Goal: Information Seeking & Learning: Understand process/instructions

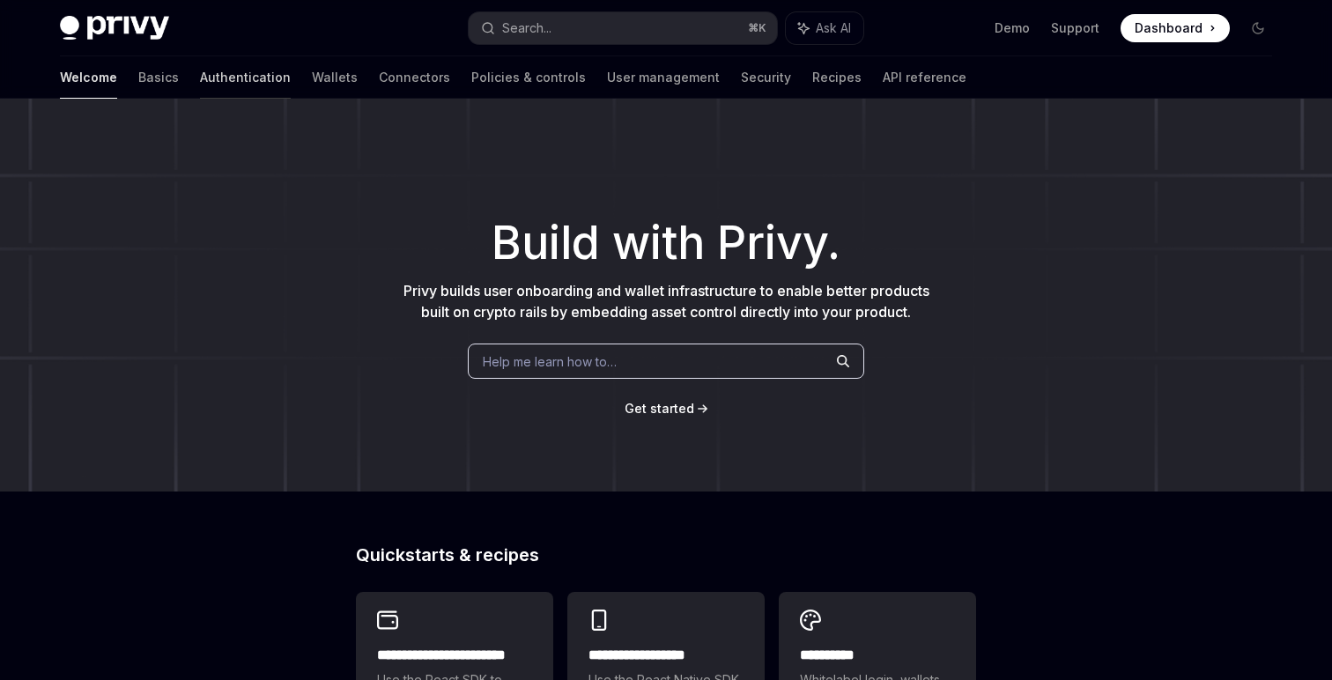
click at [200, 85] on link "Authentication" at bounding box center [245, 77] width 91 height 42
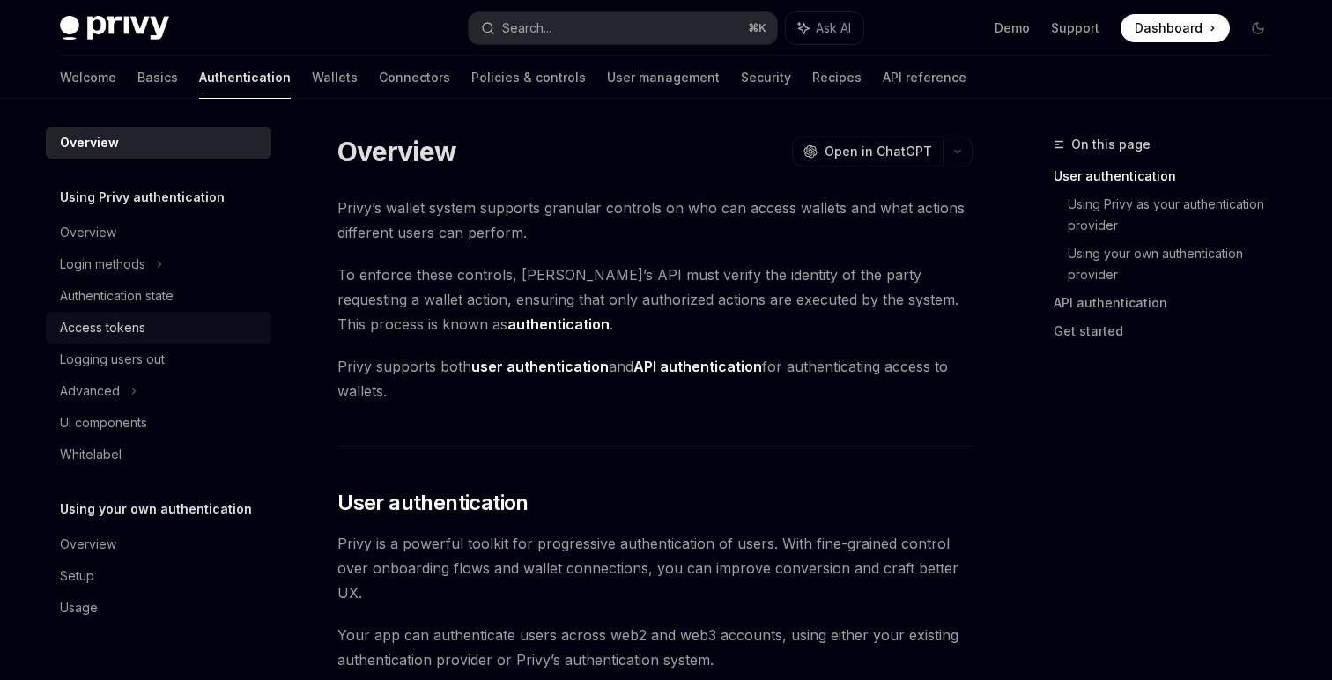
scroll to position [23, 0]
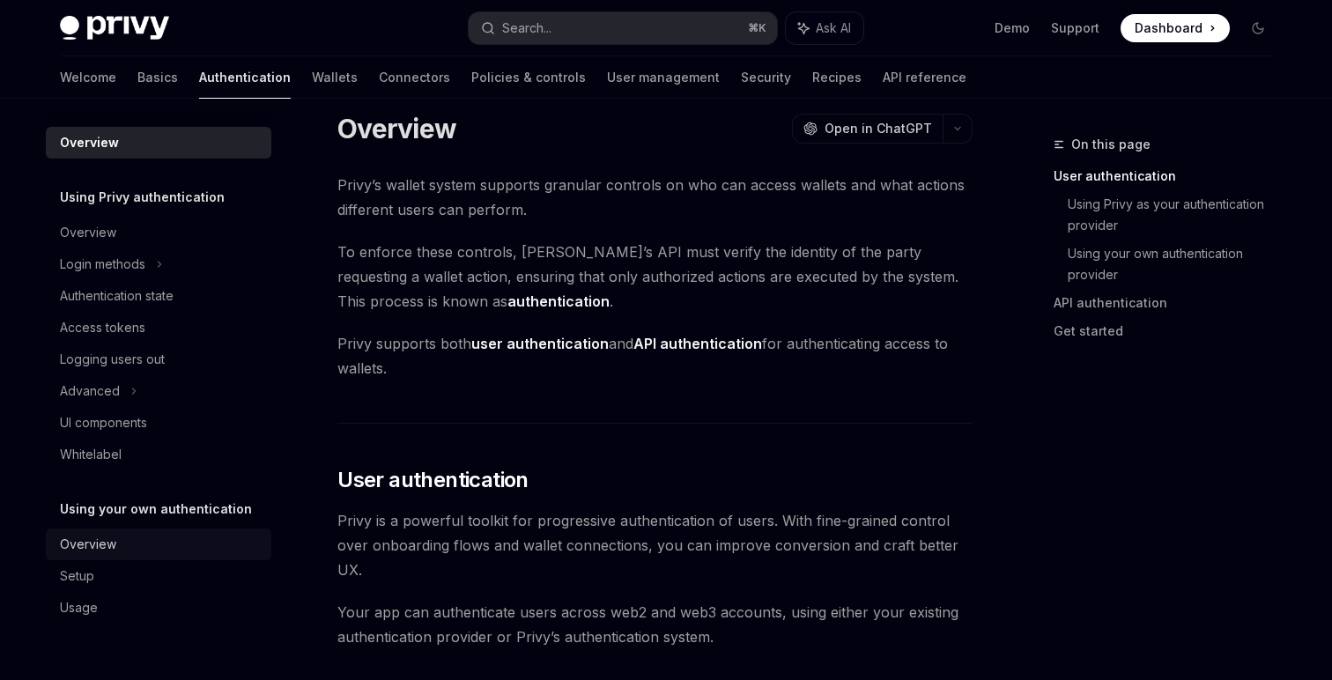
click at [116, 541] on div "Overview" at bounding box center [160, 544] width 201 height 21
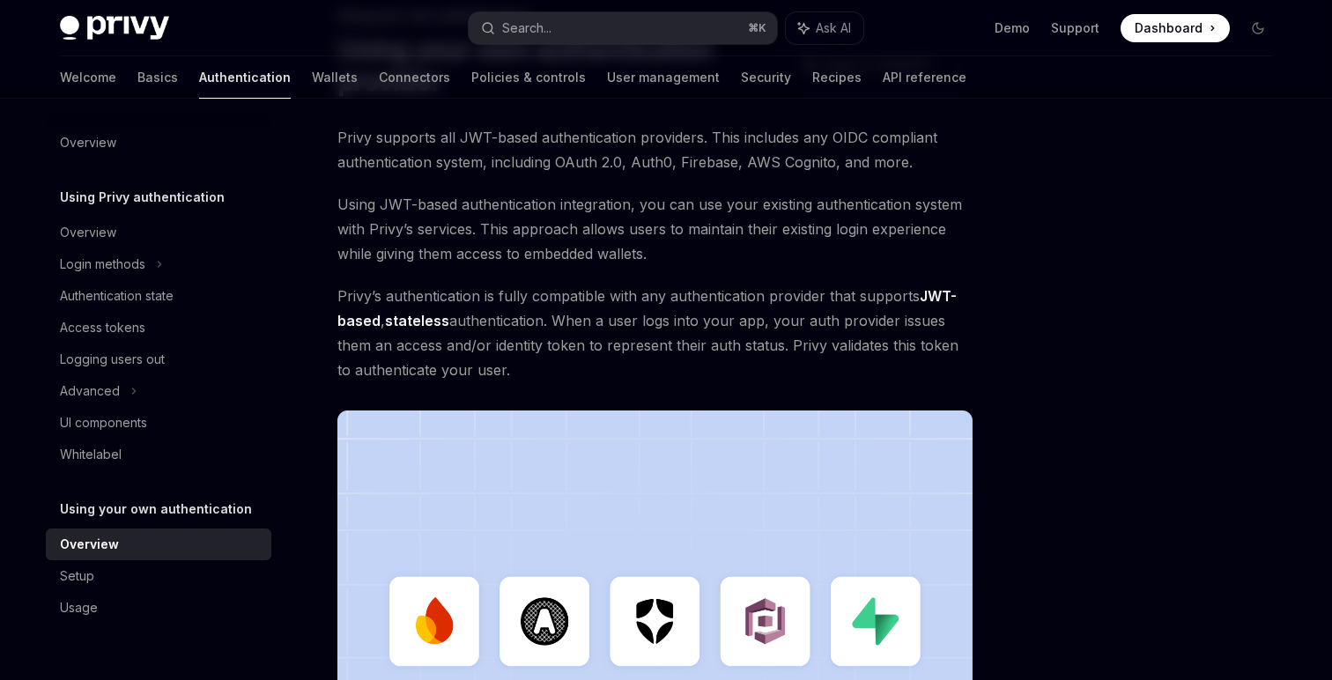
scroll to position [93, 0]
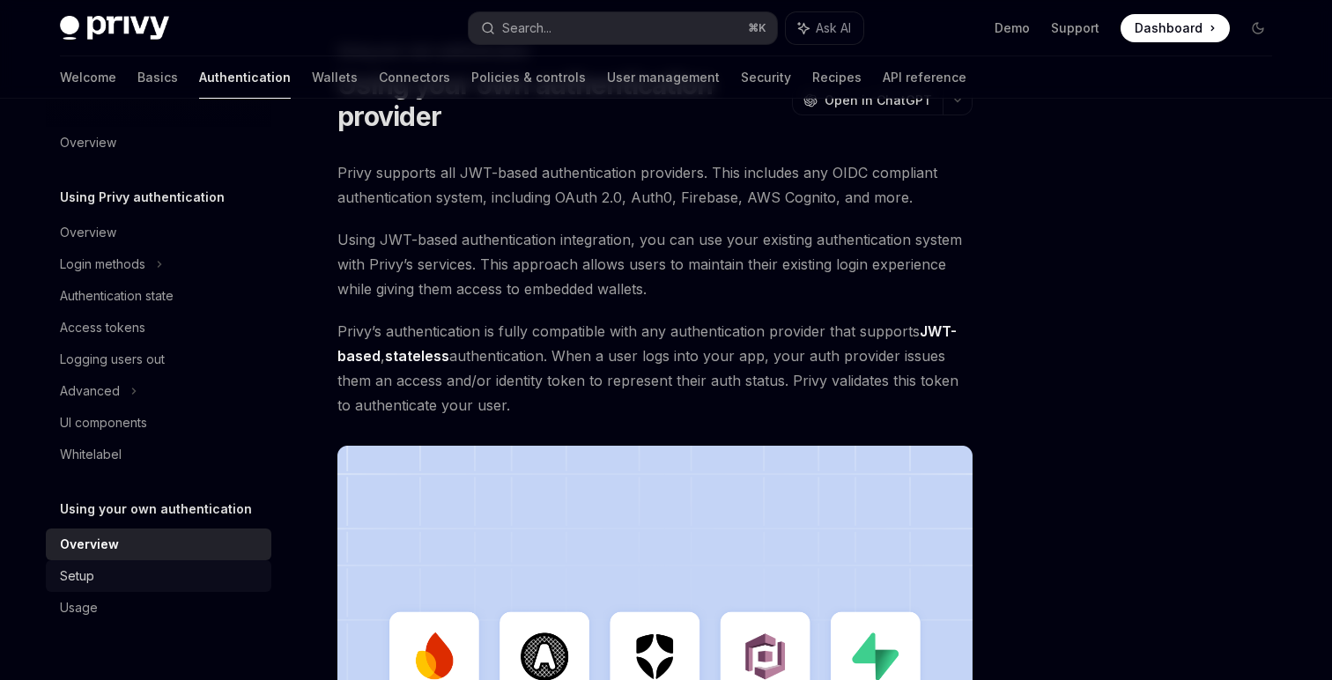
click at [157, 561] on link "Setup" at bounding box center [159, 576] width 226 height 32
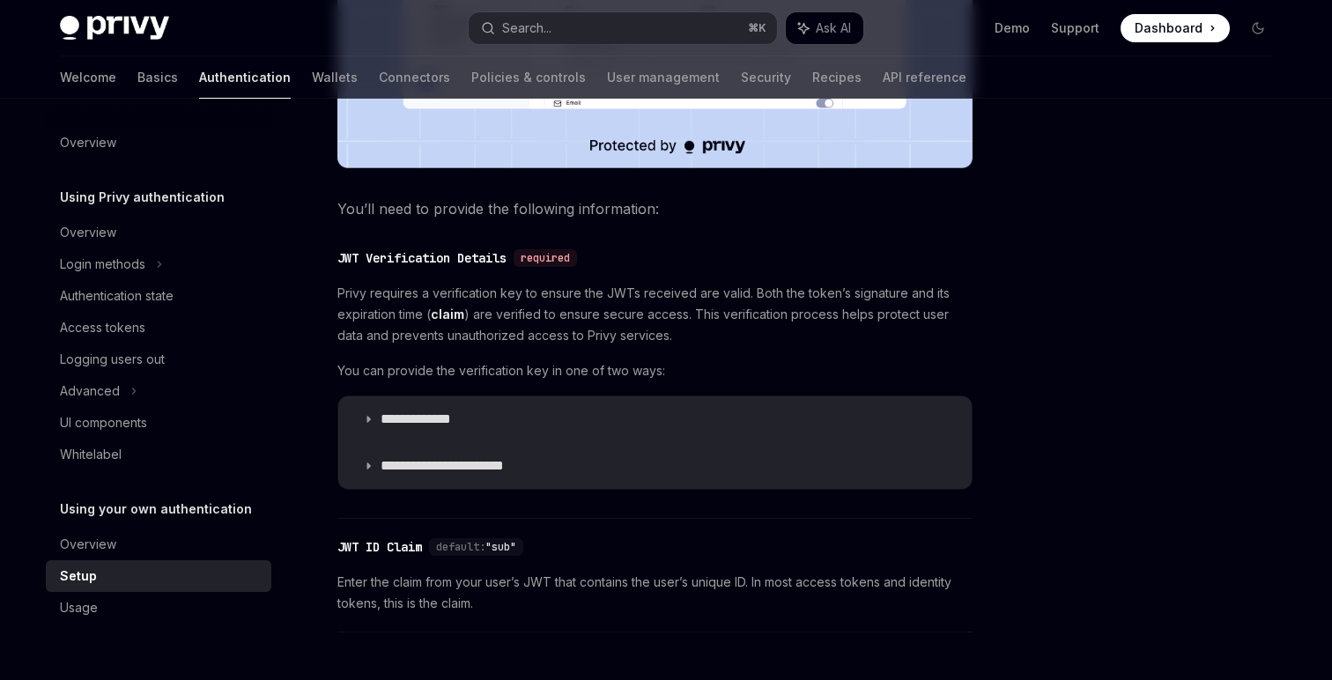
scroll to position [806, 0]
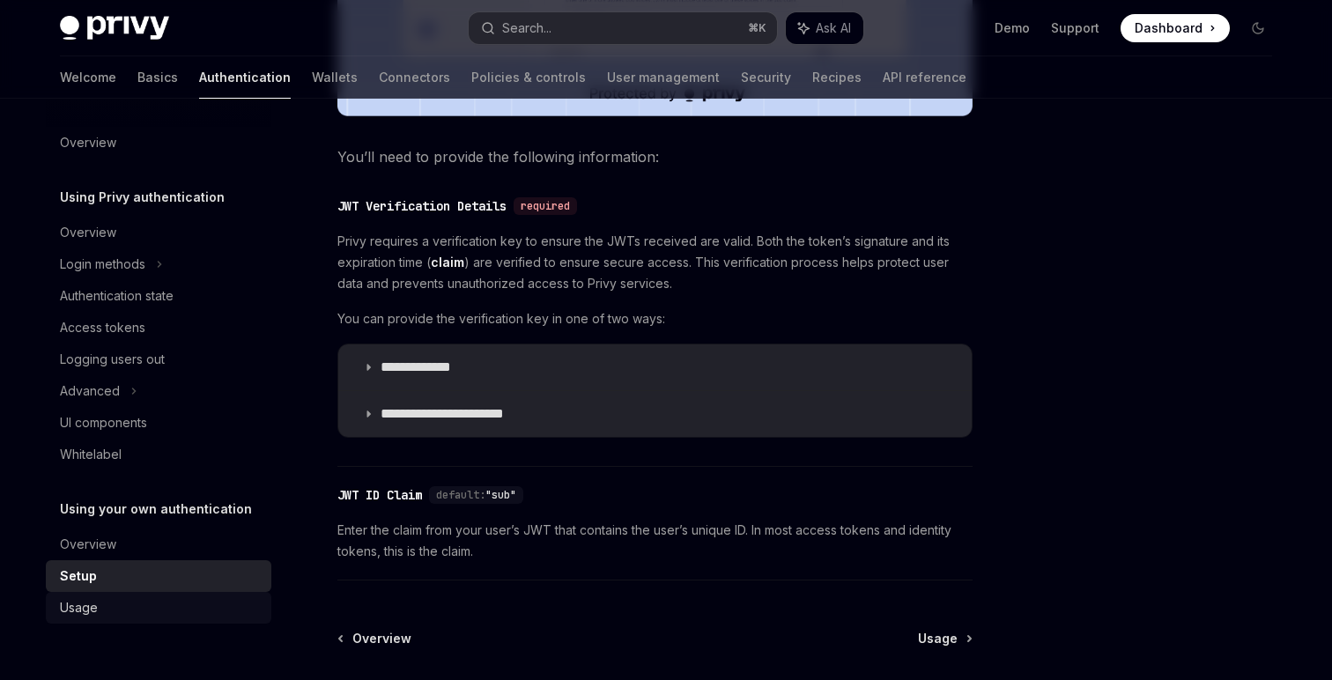
click at [170, 605] on div "Usage" at bounding box center [160, 607] width 201 height 21
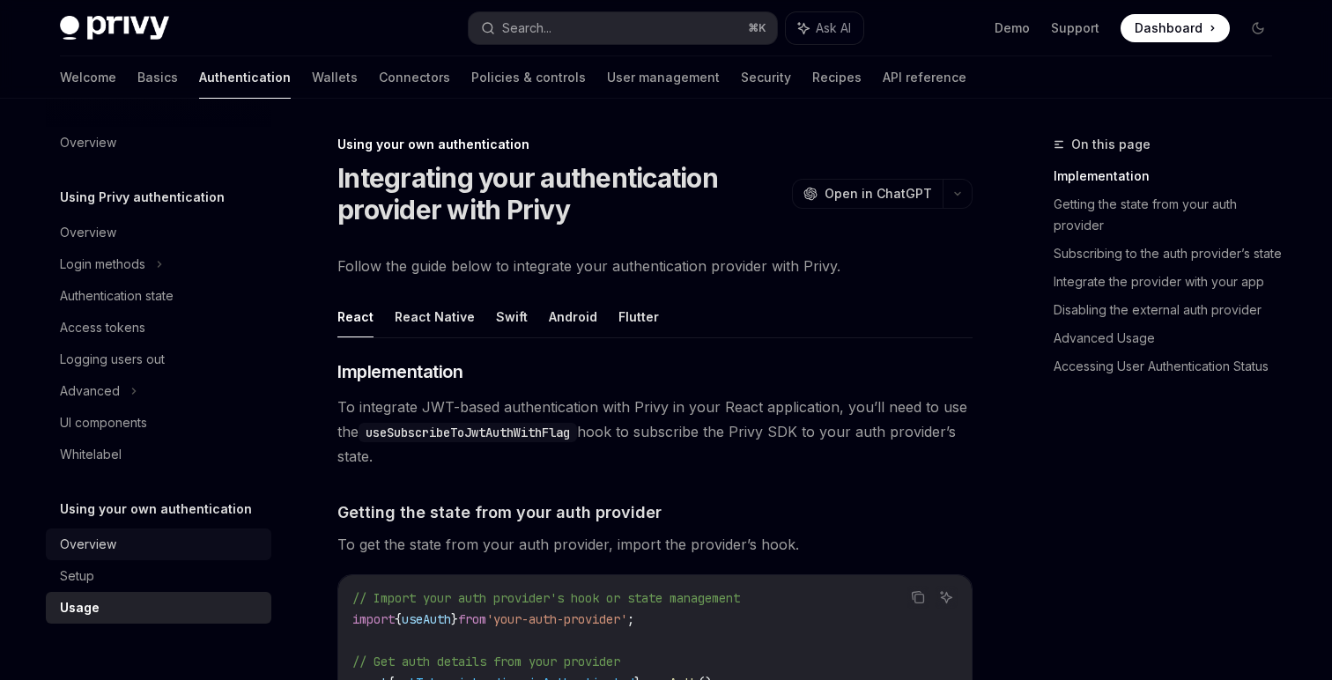
click at [167, 540] on div "Overview" at bounding box center [160, 544] width 201 height 21
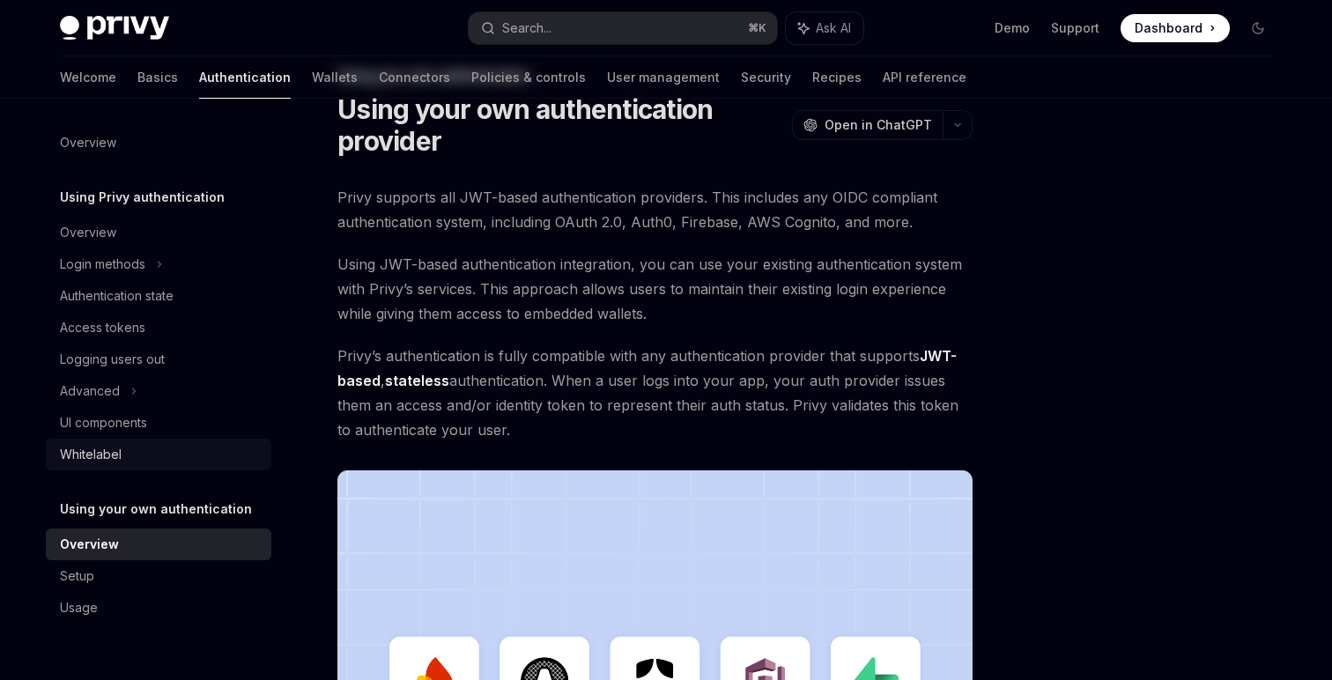
scroll to position [93, 0]
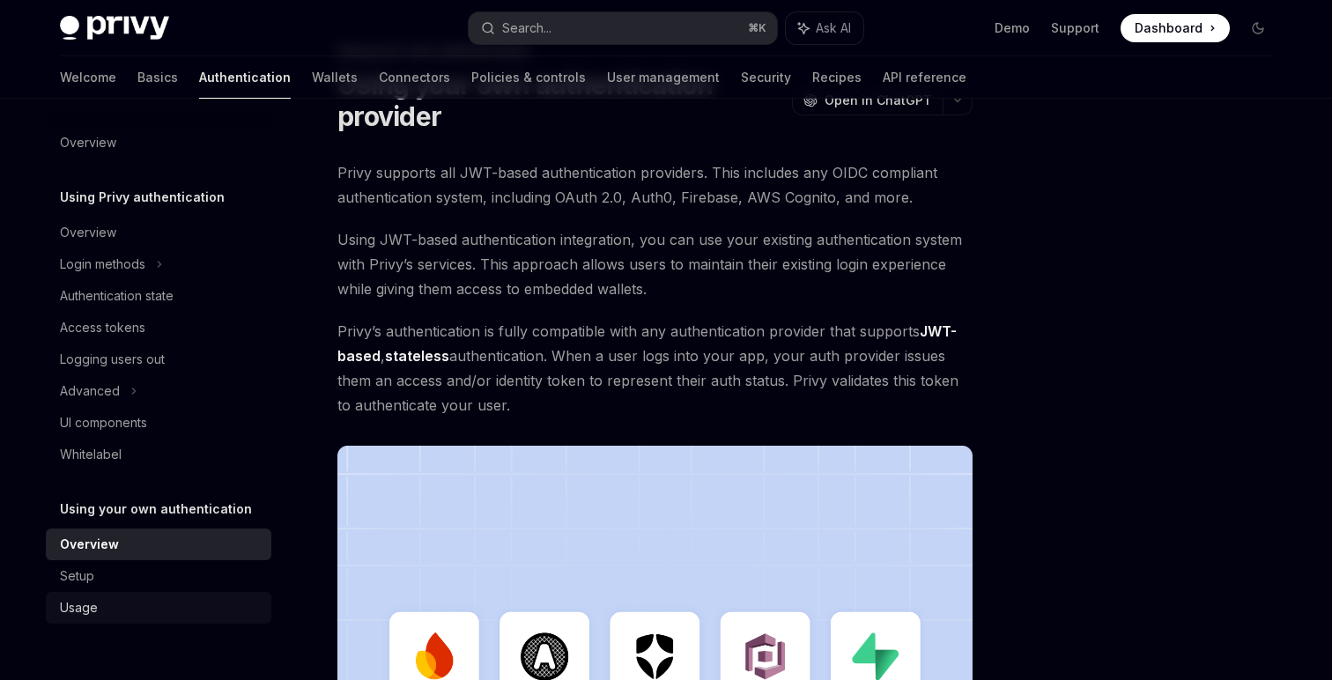
click at [160, 621] on link "Usage" at bounding box center [159, 608] width 226 height 32
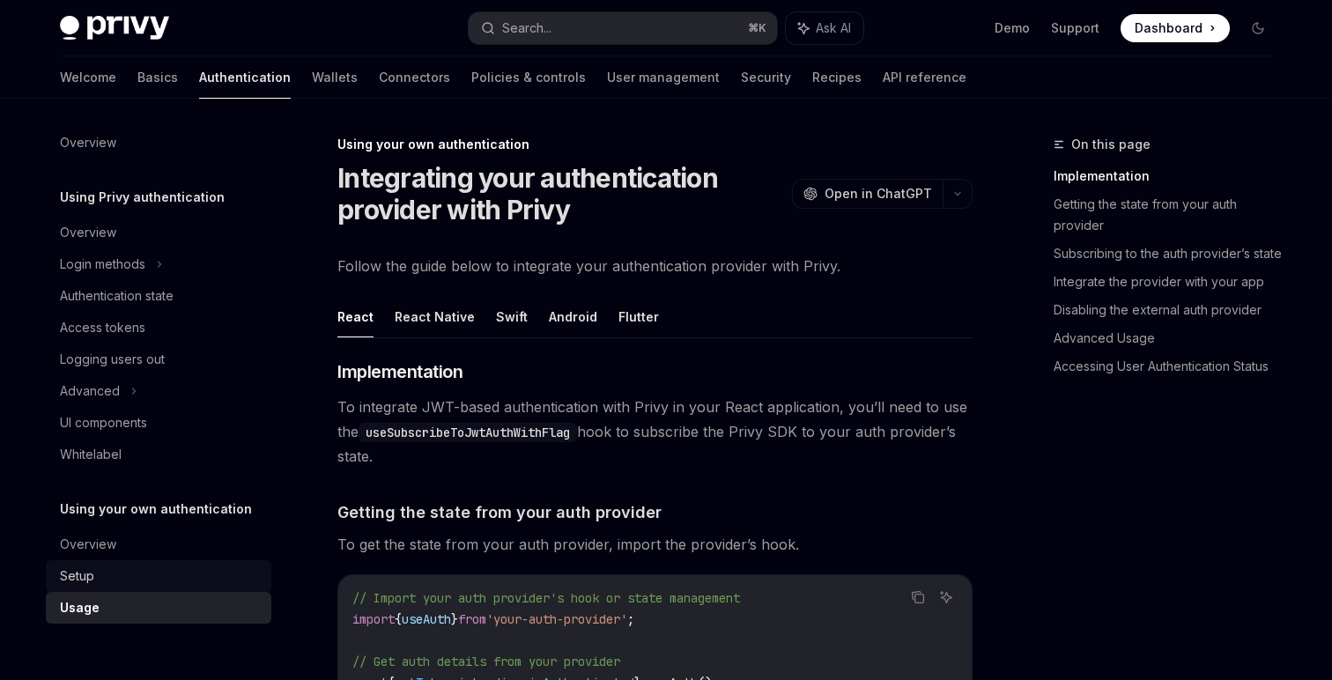
click at [102, 580] on div "Setup" at bounding box center [160, 576] width 201 height 21
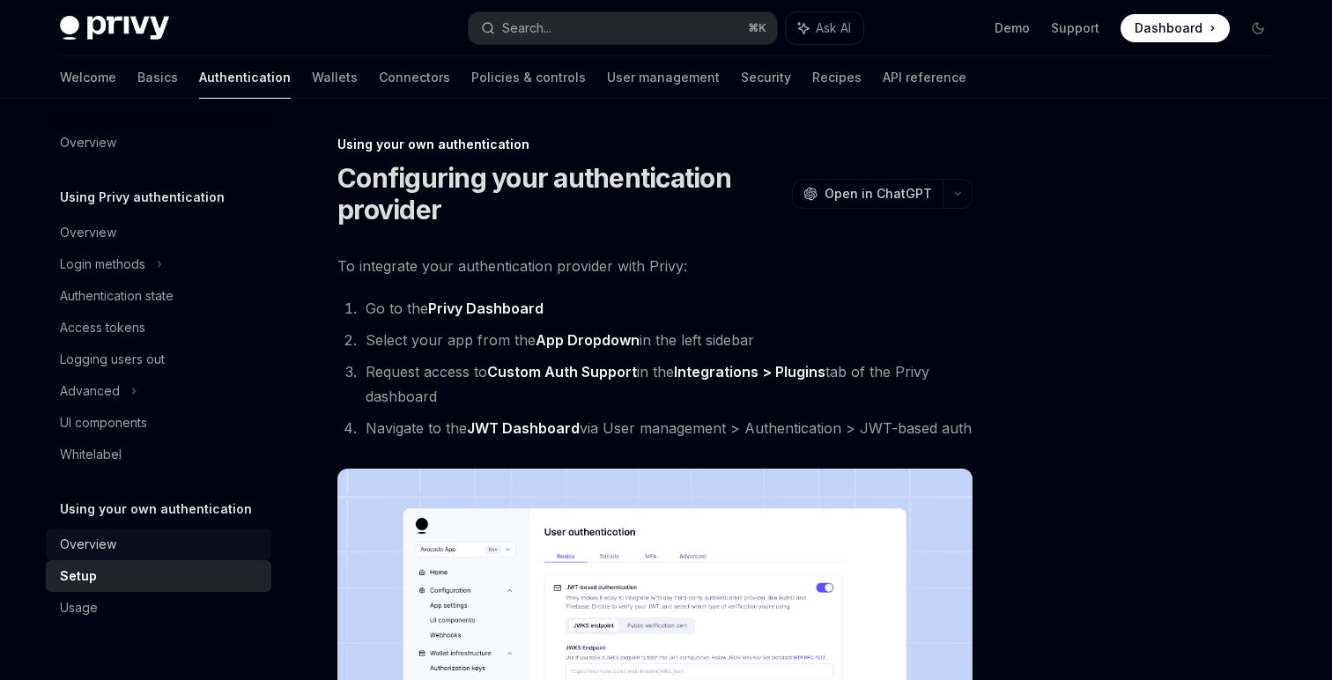
click at [120, 555] on link "Overview" at bounding box center [159, 545] width 226 height 32
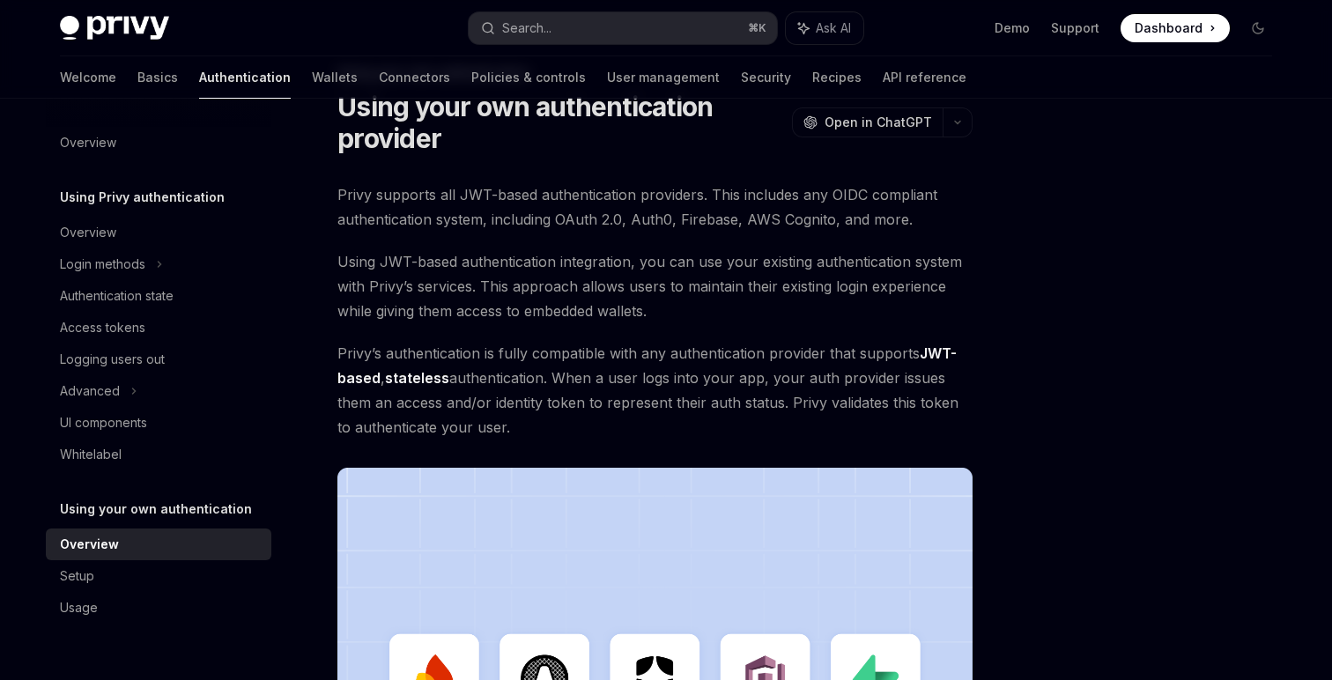
scroll to position [101, 0]
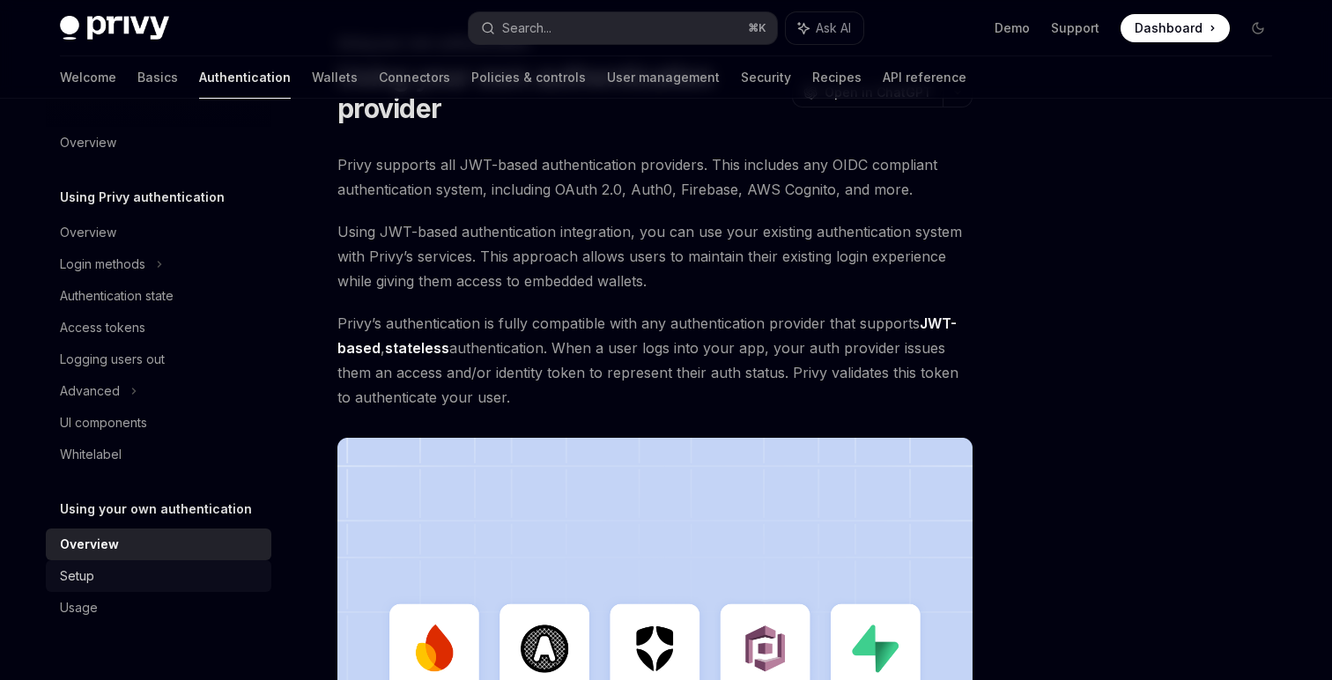
click at [77, 575] on div "Setup" at bounding box center [77, 576] width 34 height 21
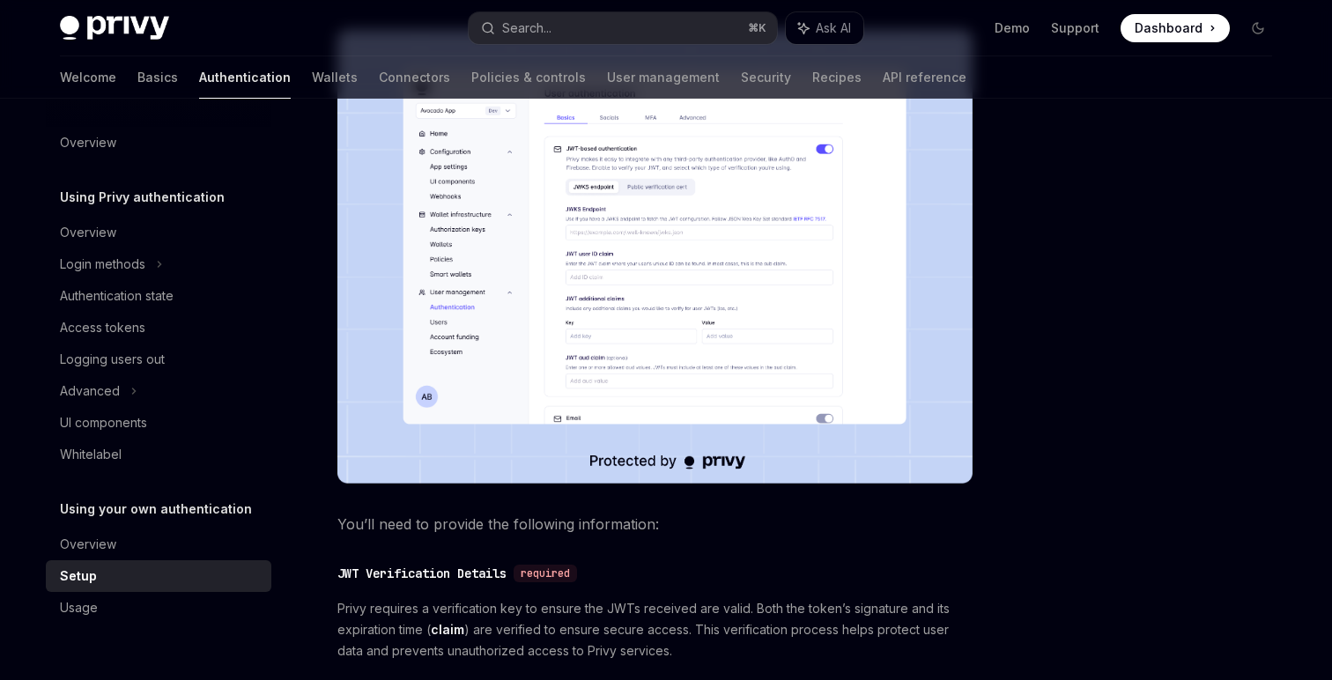
scroll to position [311, 0]
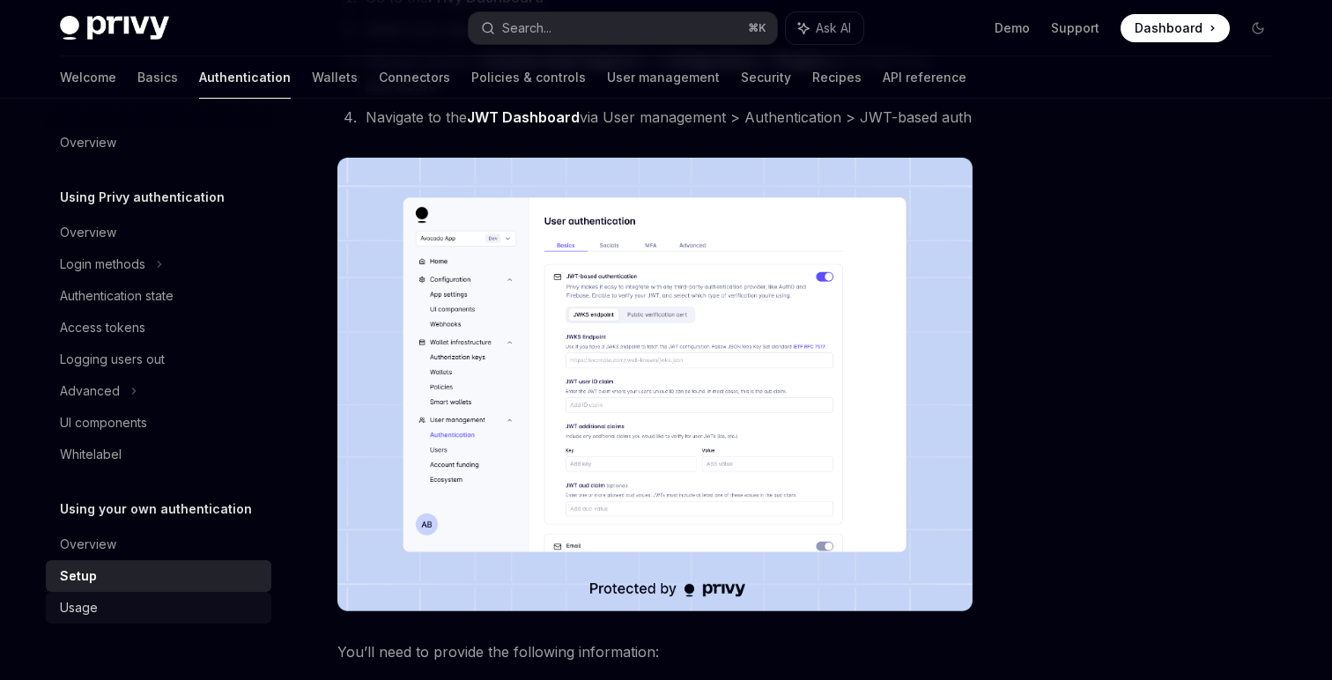
click at [95, 605] on div "Usage" at bounding box center [79, 607] width 38 height 21
type textarea "*"
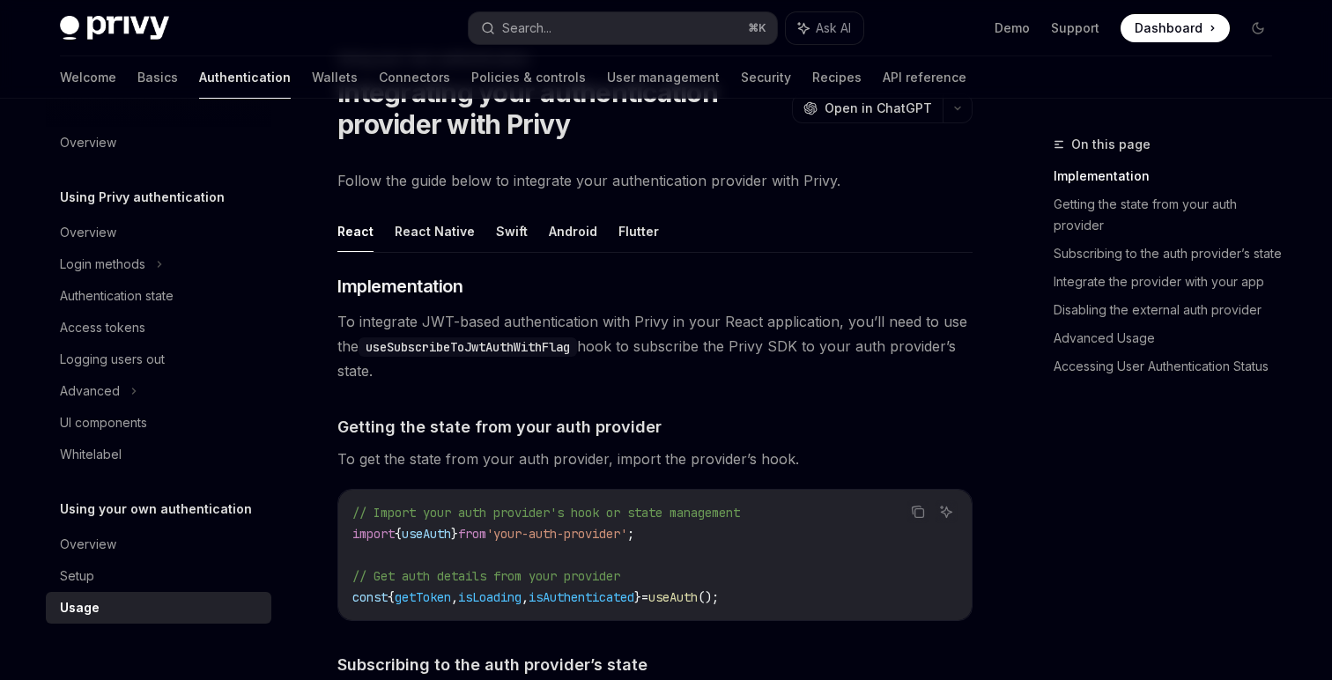
scroll to position [73, 0]
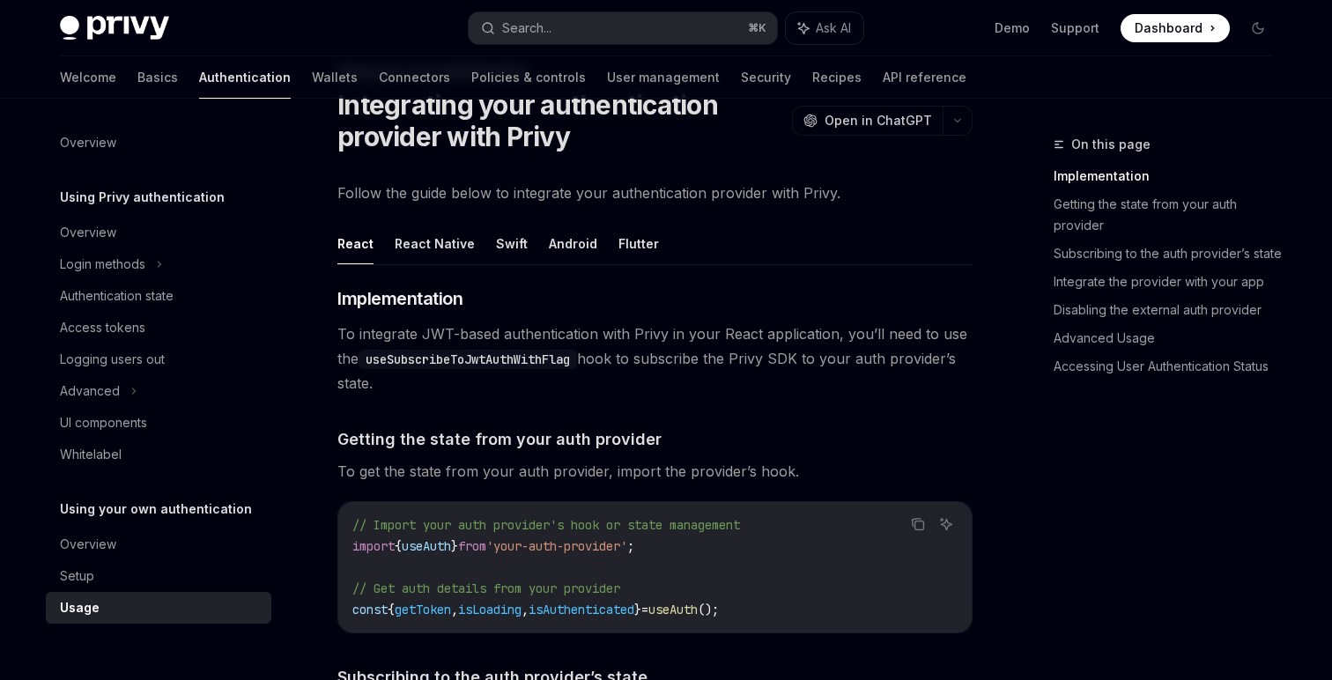
click at [504, 359] on code "useSubscribeToJwtAuthWithFlag" at bounding box center [468, 359] width 219 height 19
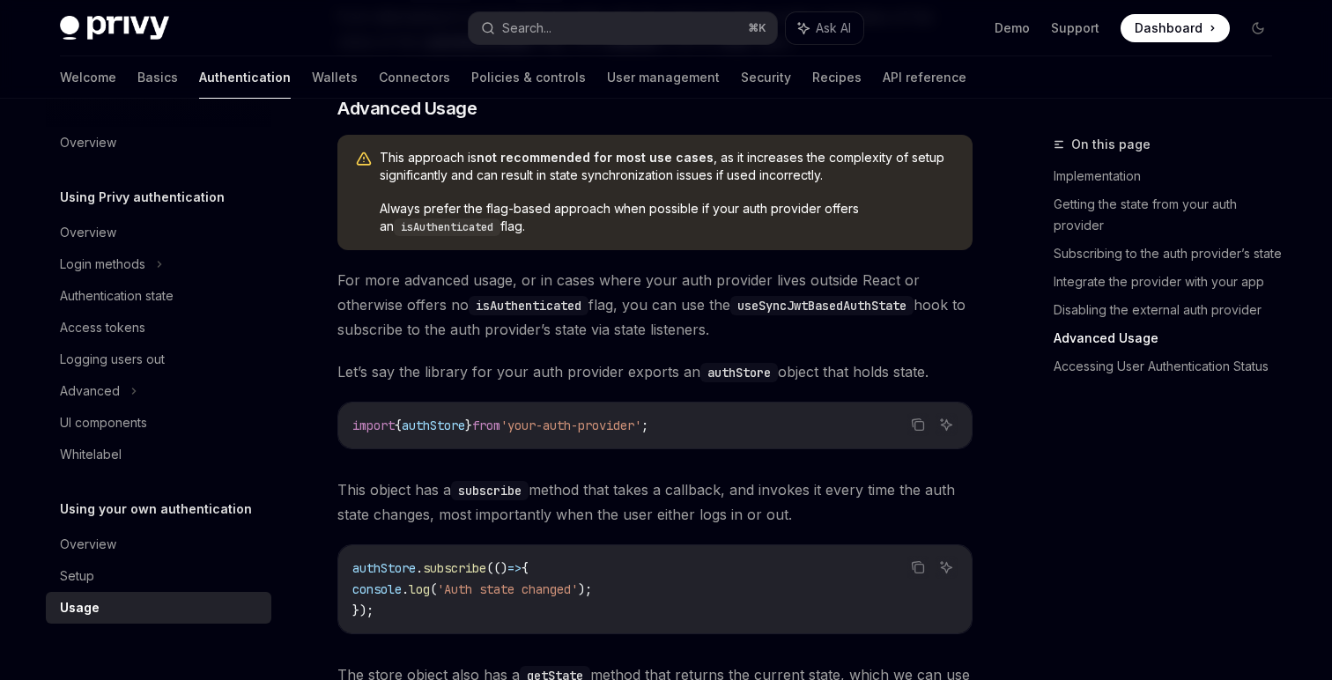
scroll to position [2208, 0]
